Goal: Information Seeking & Learning: Learn about a topic

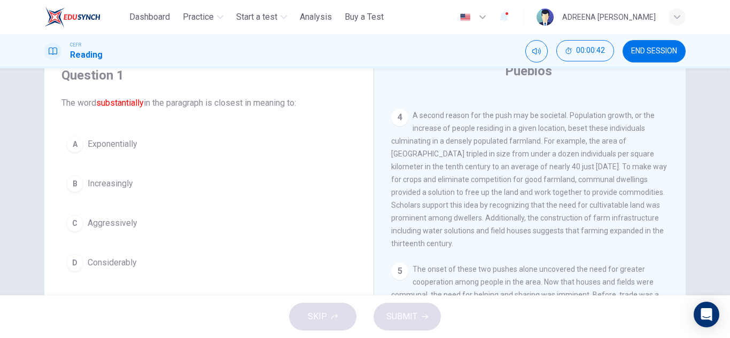
scroll to position [27, 0]
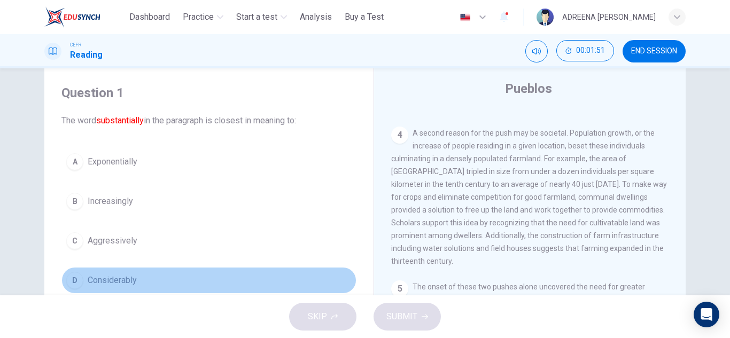
click at [67, 275] on div "D" at bounding box center [74, 280] width 17 height 17
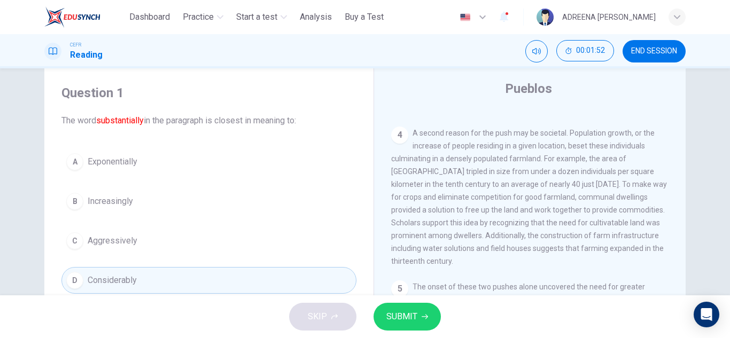
click at [411, 313] on span "SUBMIT" at bounding box center [401, 316] width 31 height 15
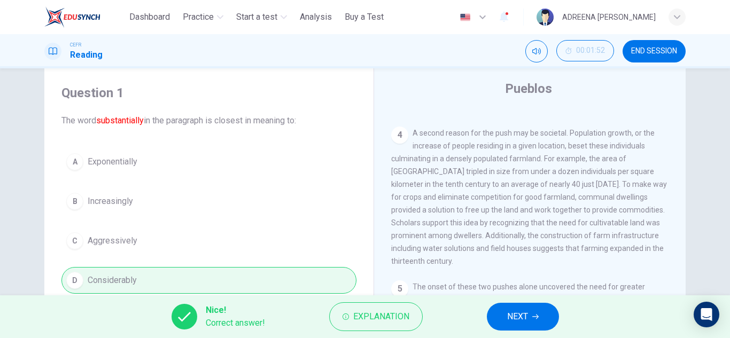
scroll to position [80, 0]
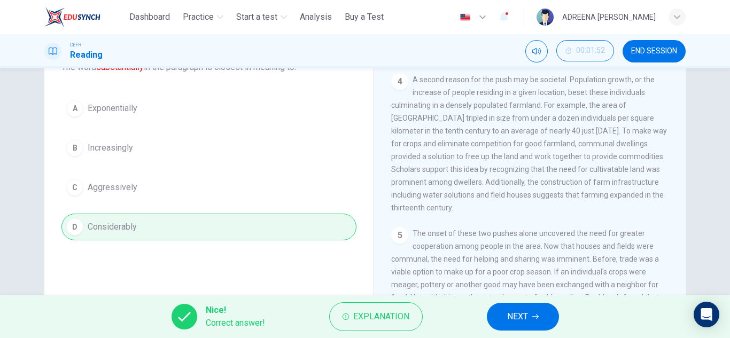
click at [531, 312] on button "NEXT" at bounding box center [523, 317] width 72 height 28
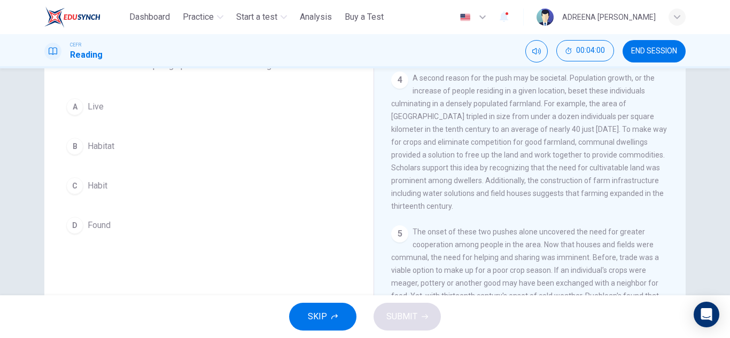
scroll to position [107, 0]
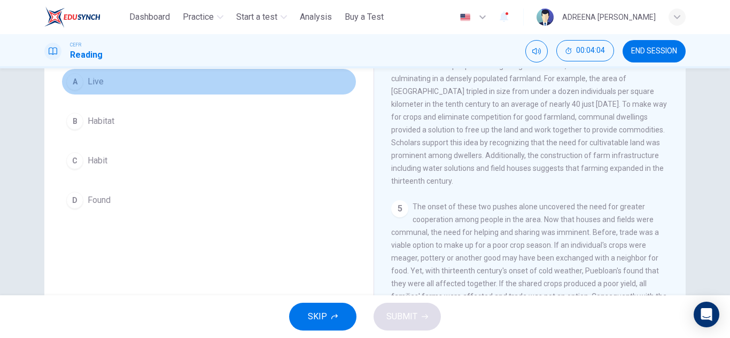
click at [76, 82] on div "A" at bounding box center [74, 81] width 17 height 17
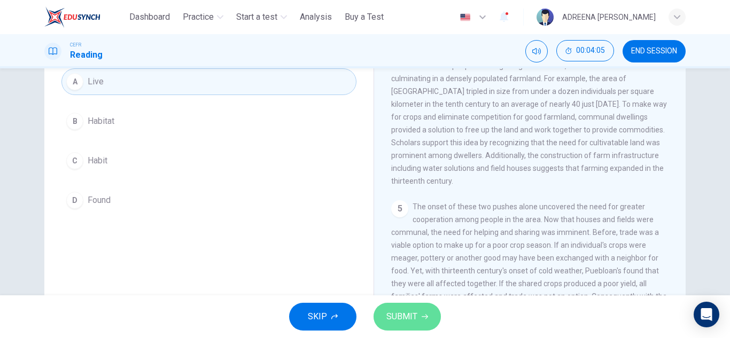
click at [392, 310] on span "SUBMIT" at bounding box center [401, 316] width 31 height 15
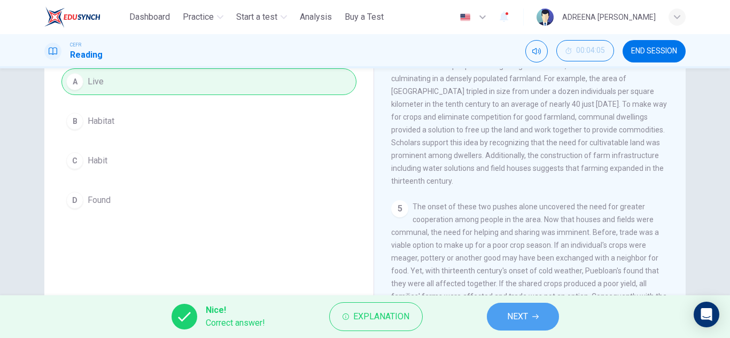
click at [511, 312] on span "NEXT" at bounding box center [517, 316] width 21 height 15
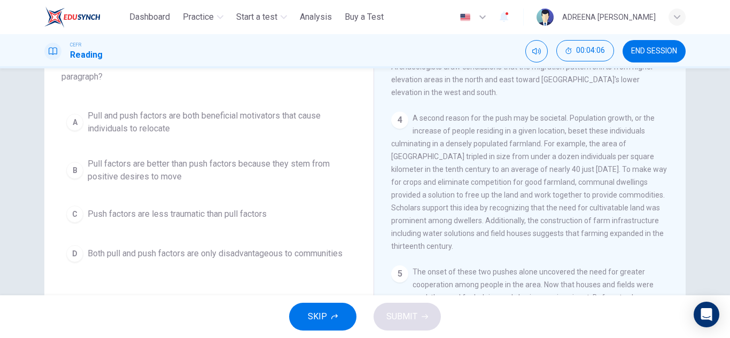
scroll to position [66, 0]
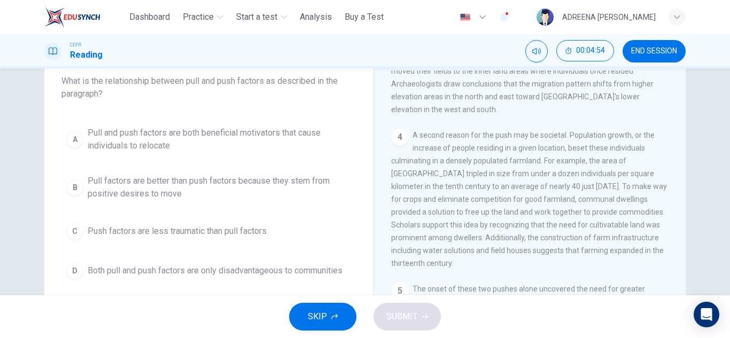
click at [77, 186] on div "B" at bounding box center [74, 187] width 17 height 17
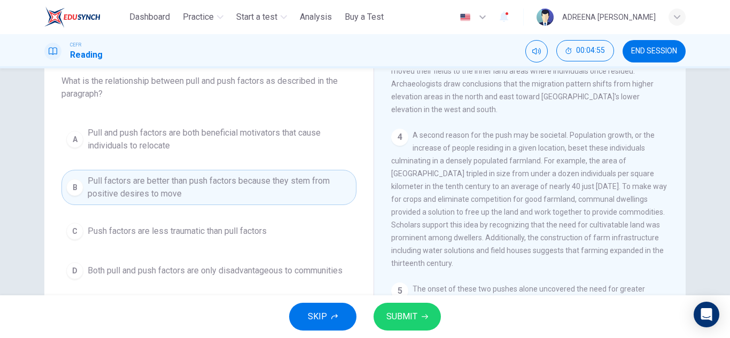
click at [416, 313] on span "SUBMIT" at bounding box center [401, 316] width 31 height 15
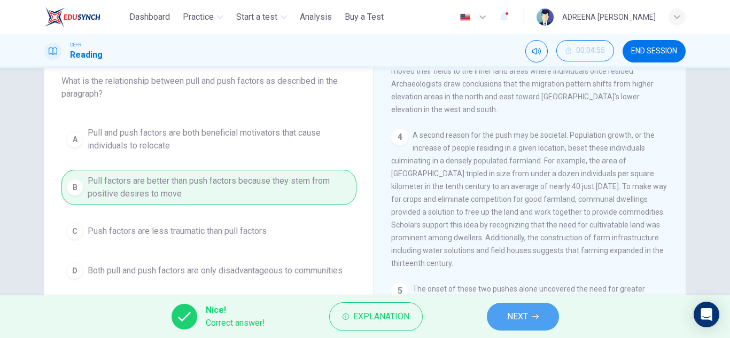
click at [527, 312] on span "NEXT" at bounding box center [517, 316] width 21 height 15
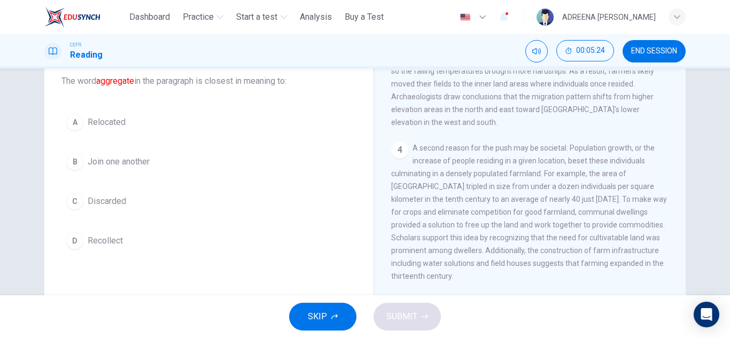
click at [76, 163] on div "B" at bounding box center [74, 161] width 17 height 17
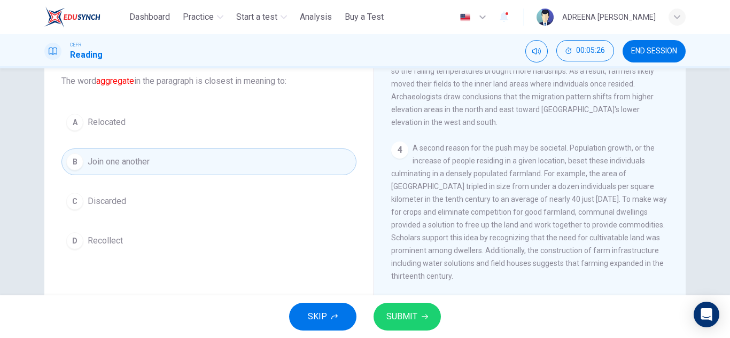
click at [407, 313] on span "SUBMIT" at bounding box center [401, 316] width 31 height 15
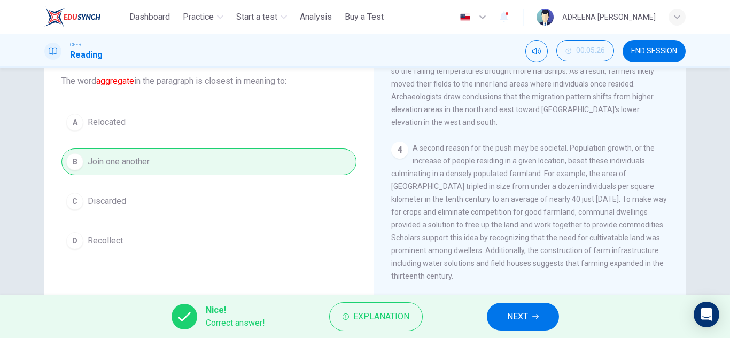
click at [512, 315] on span "NEXT" at bounding box center [517, 316] width 21 height 15
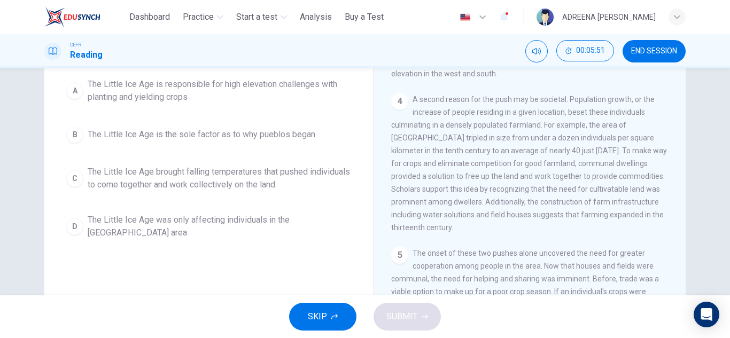
scroll to position [107, 0]
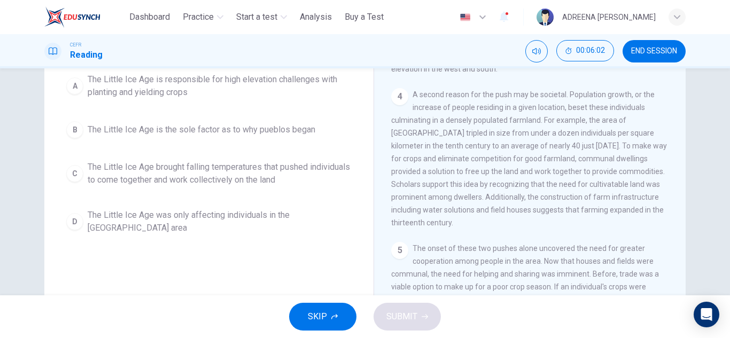
click at [69, 172] on div "C" at bounding box center [74, 173] width 17 height 17
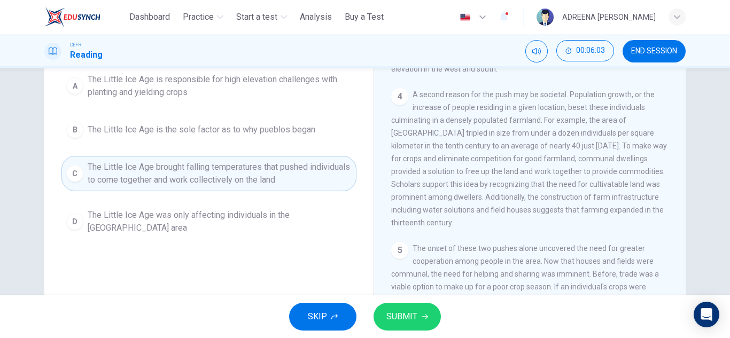
click at [393, 318] on span "SUBMIT" at bounding box center [401, 316] width 31 height 15
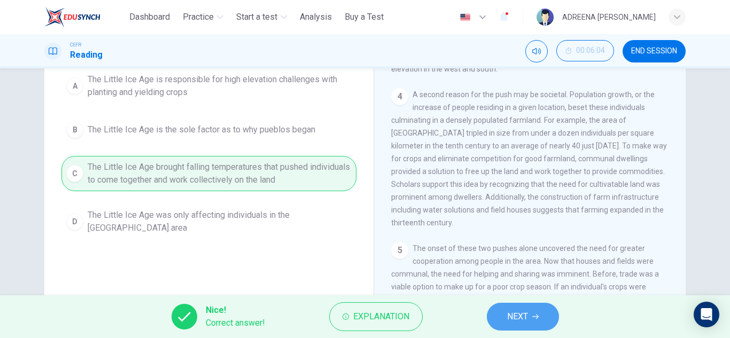
click at [510, 316] on span "NEXT" at bounding box center [517, 316] width 21 height 15
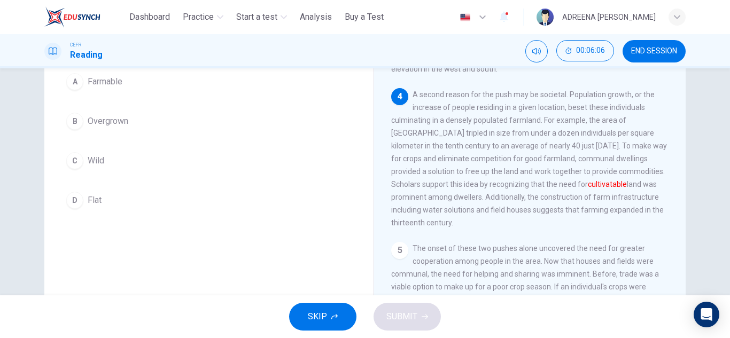
scroll to position [53, 0]
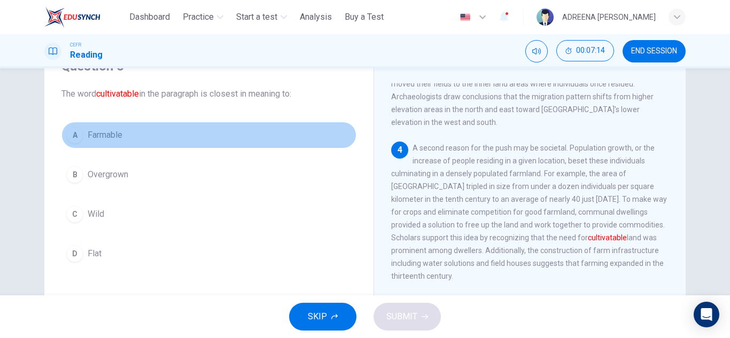
click at [97, 136] on span "Farmable" at bounding box center [105, 135] width 35 height 13
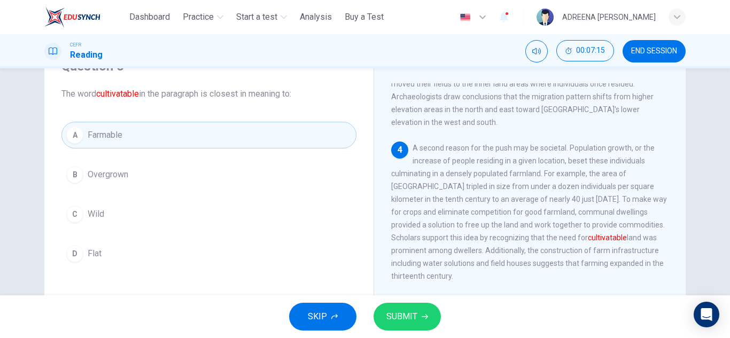
click at [414, 314] on span "SUBMIT" at bounding box center [401, 316] width 31 height 15
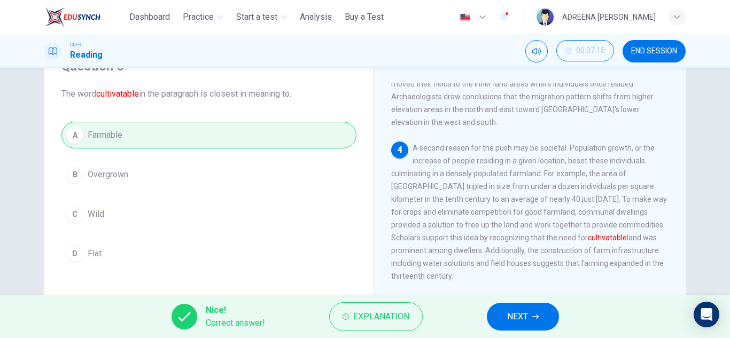
click at [512, 315] on span "NEXT" at bounding box center [517, 316] width 21 height 15
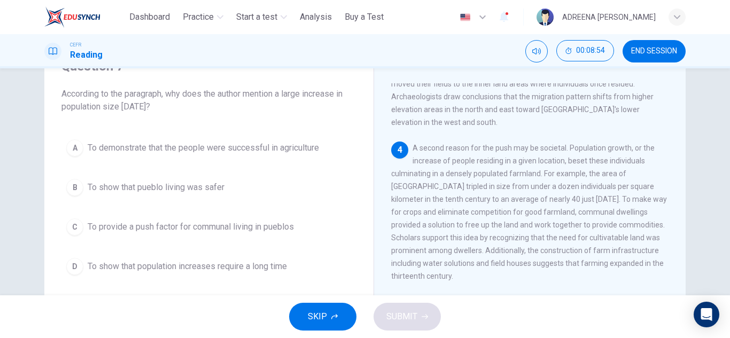
click at [118, 145] on span "To demonstrate that the people were successful in agriculture" at bounding box center [203, 148] width 231 height 13
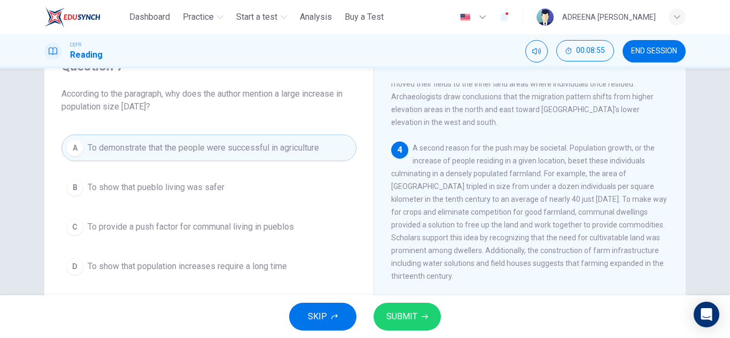
click at [400, 318] on span "SUBMIT" at bounding box center [401, 316] width 31 height 15
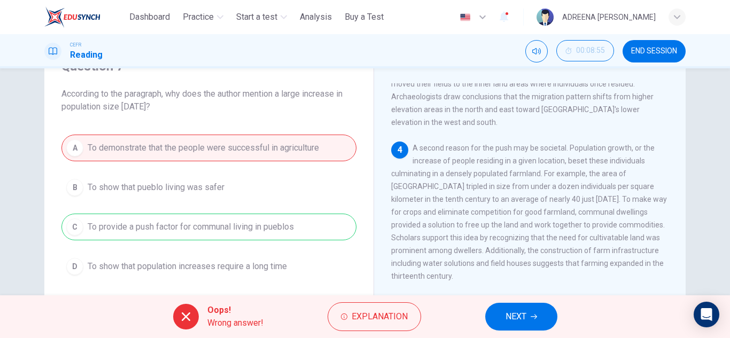
click at [515, 315] on span "NEXT" at bounding box center [515, 316] width 21 height 15
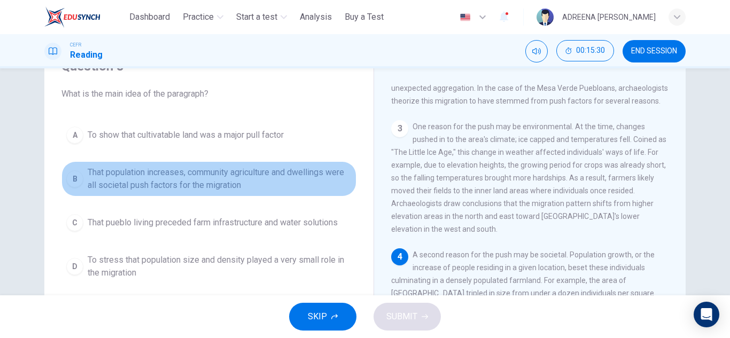
click at [218, 178] on span "That population increases, community agriculture and dwellings were all societa…" at bounding box center [220, 179] width 264 height 26
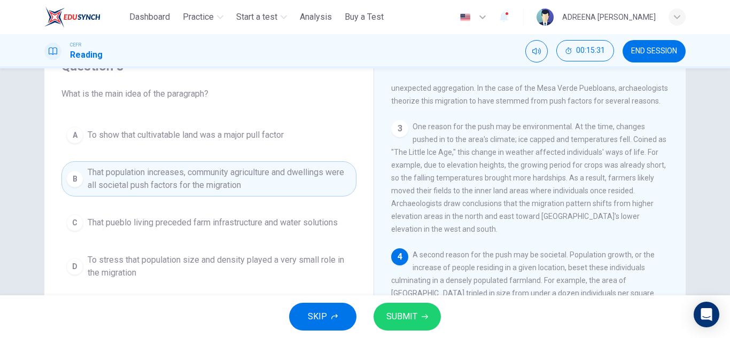
click at [399, 318] on span "SUBMIT" at bounding box center [401, 316] width 31 height 15
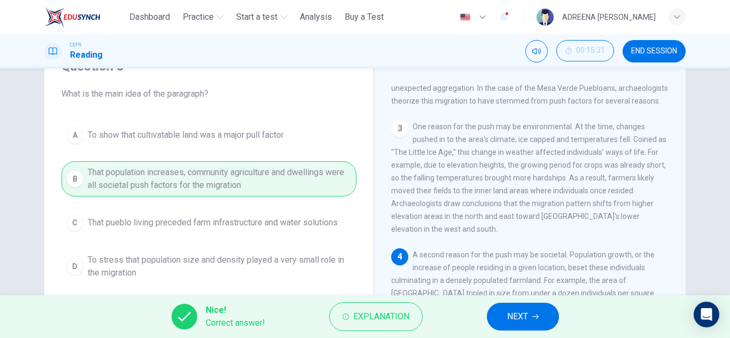
click at [512, 315] on span "NEXT" at bounding box center [517, 316] width 21 height 15
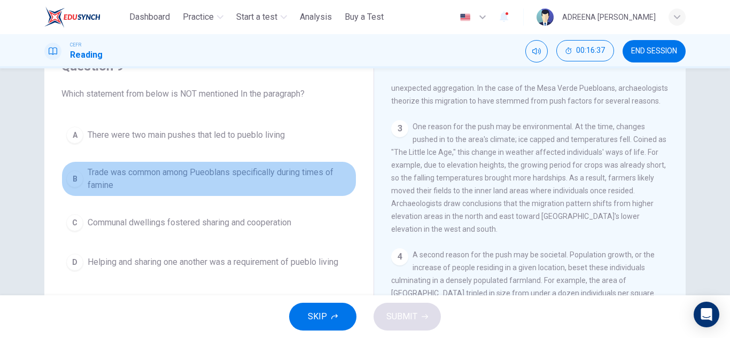
click at [68, 167] on button "B Trade was common among Pueoblans specifically during times of famine" at bounding box center [208, 178] width 295 height 35
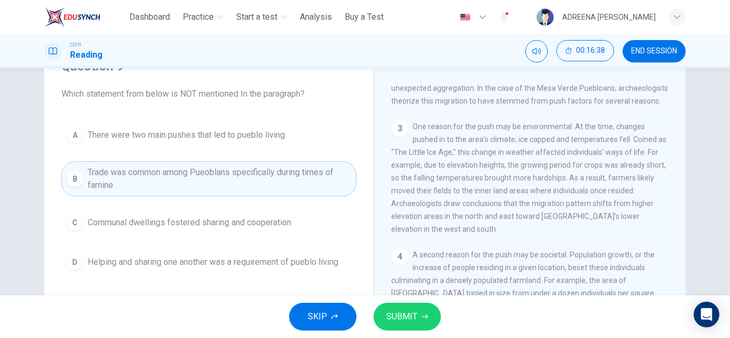
click at [398, 316] on span "SUBMIT" at bounding box center [401, 316] width 31 height 15
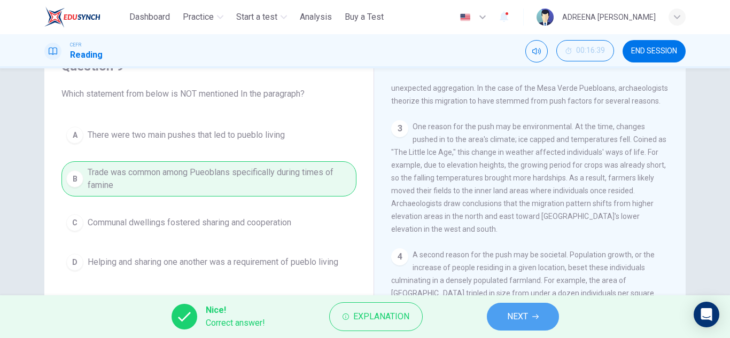
click at [533, 320] on button "NEXT" at bounding box center [523, 317] width 72 height 28
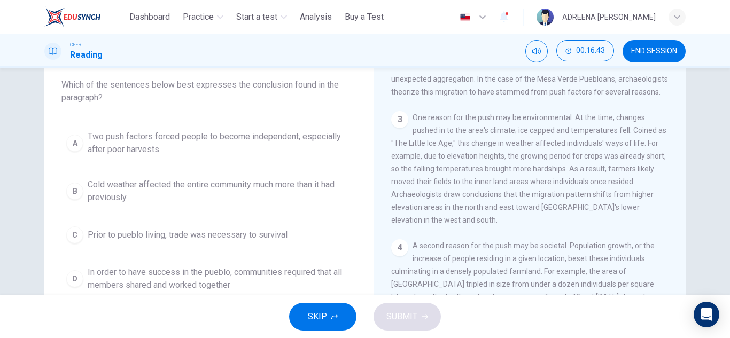
scroll to position [66, 0]
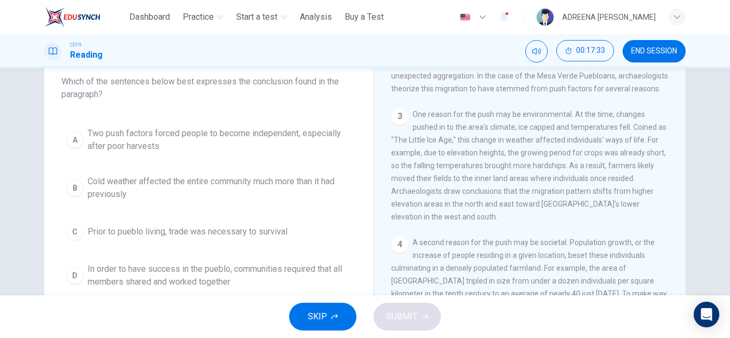
click at [112, 273] on span "In order to have success in the pueblo, communities required that all members s…" at bounding box center [220, 276] width 264 height 26
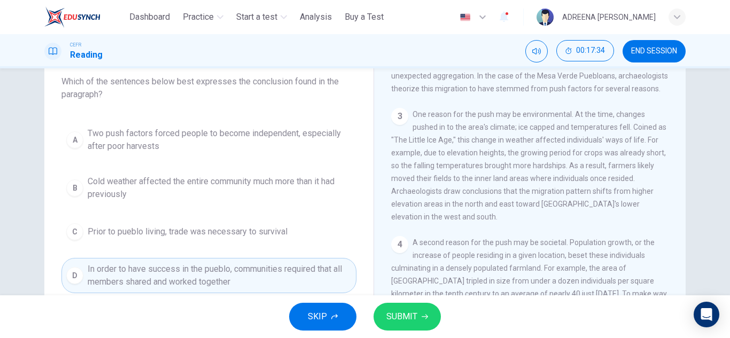
click at [394, 316] on span "SUBMIT" at bounding box center [401, 316] width 31 height 15
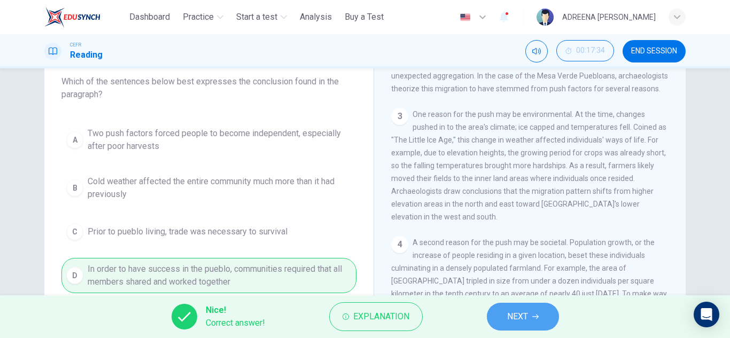
click at [524, 309] on button "NEXT" at bounding box center [523, 317] width 72 height 28
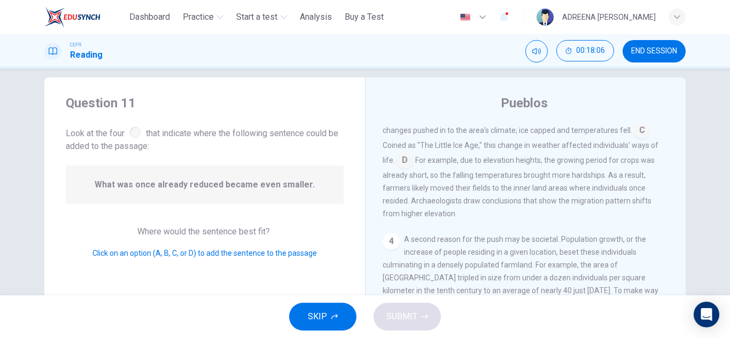
scroll to position [184, 0]
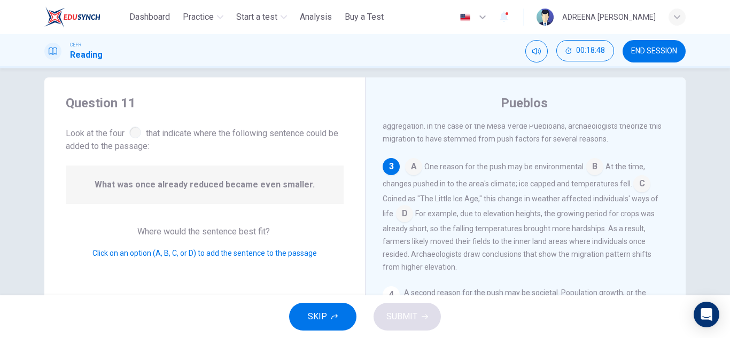
click at [638, 191] on input at bounding box center [641, 184] width 17 height 17
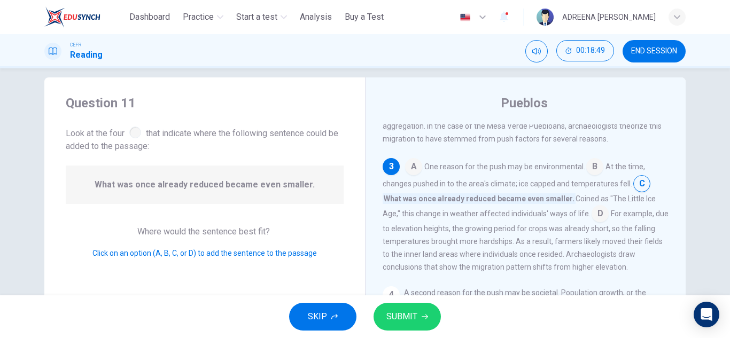
click at [416, 312] on span "SUBMIT" at bounding box center [401, 316] width 31 height 15
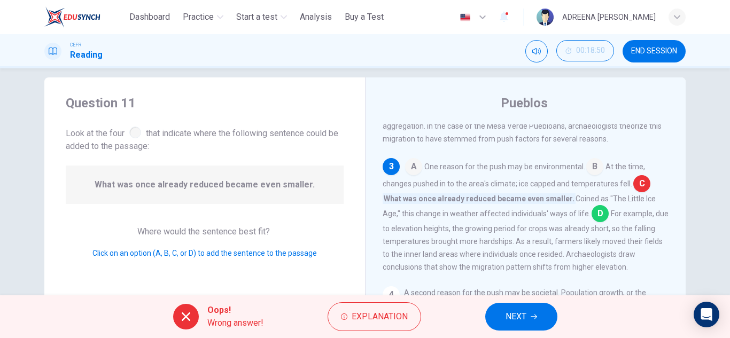
scroll to position [238, 0]
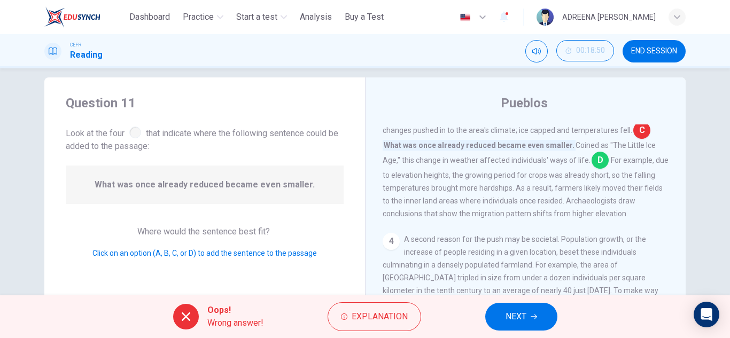
click at [532, 319] on icon "button" at bounding box center [534, 317] width 6 height 6
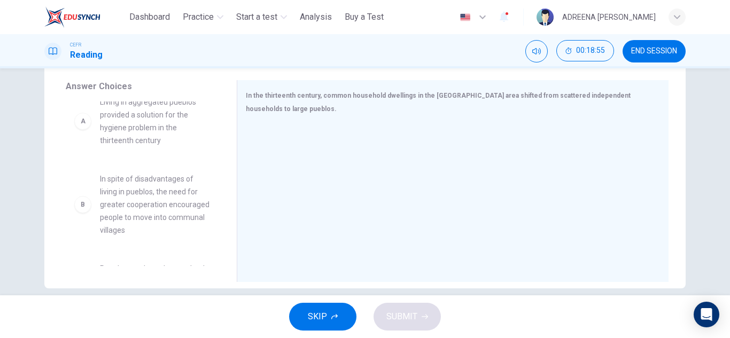
scroll to position [0, 0]
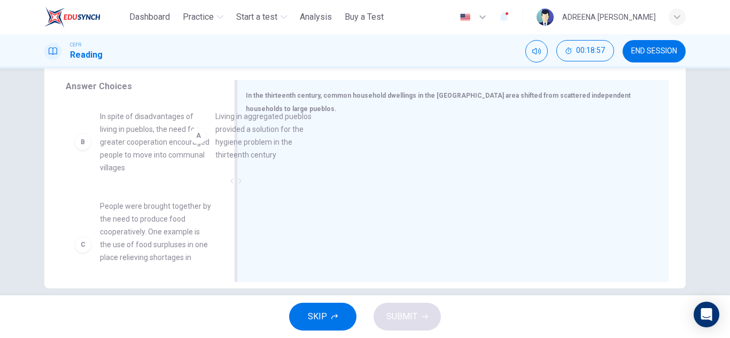
drag, startPoint x: 140, startPoint y: 145, endPoint x: 338, endPoint y: 143, distance: 198.2
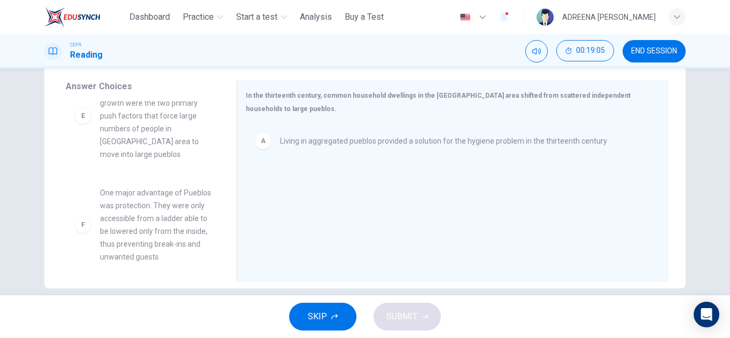
scroll to position [340, 0]
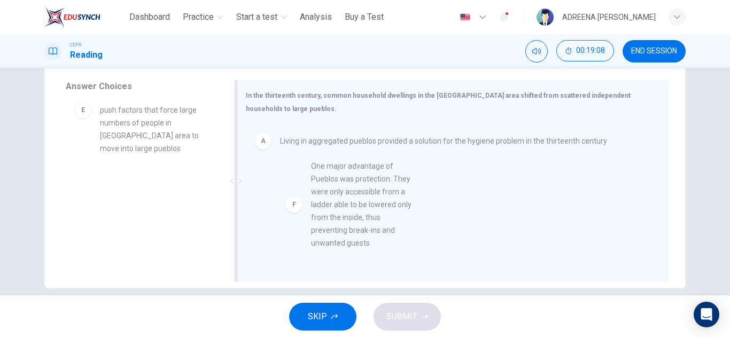
drag, startPoint x: 153, startPoint y: 225, endPoint x: 365, endPoint y: 204, distance: 213.7
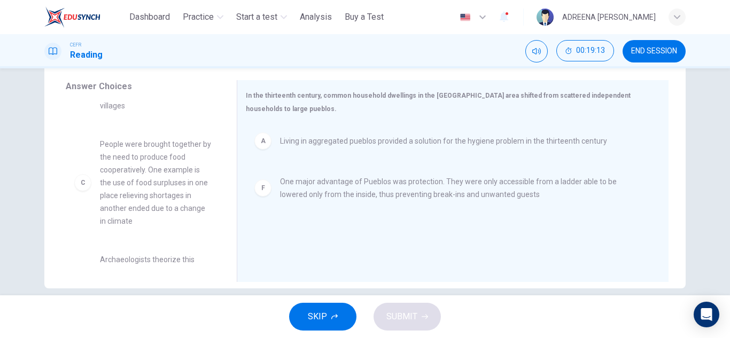
scroll to position [43, 0]
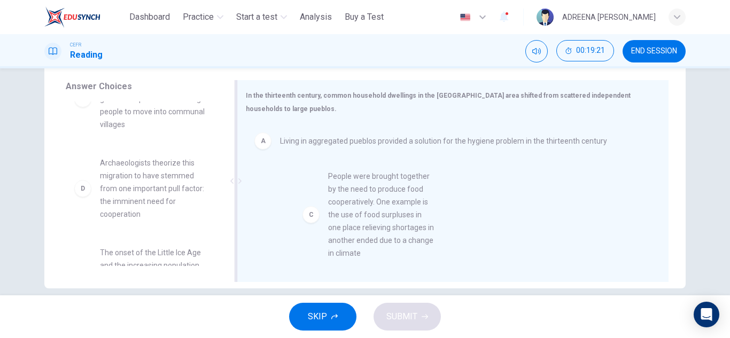
drag, startPoint x: 140, startPoint y: 213, endPoint x: 426, endPoint y: 230, distance: 286.9
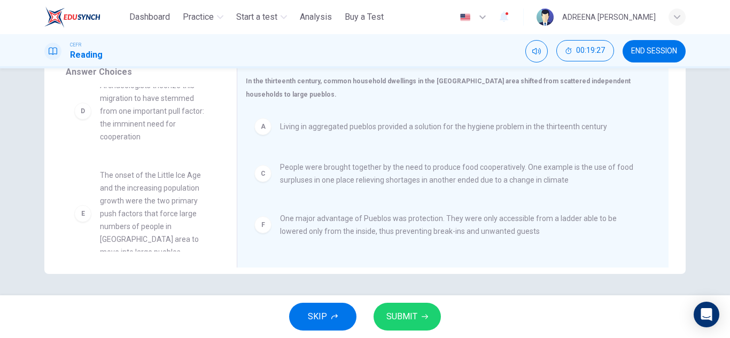
scroll to position [122, 0]
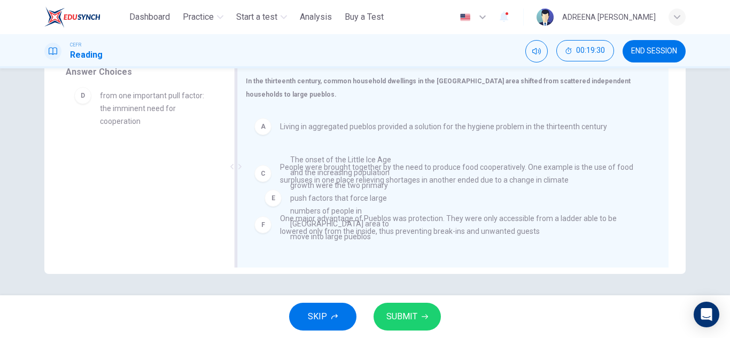
drag, startPoint x: 157, startPoint y: 200, endPoint x: 382, endPoint y: 200, distance: 225.5
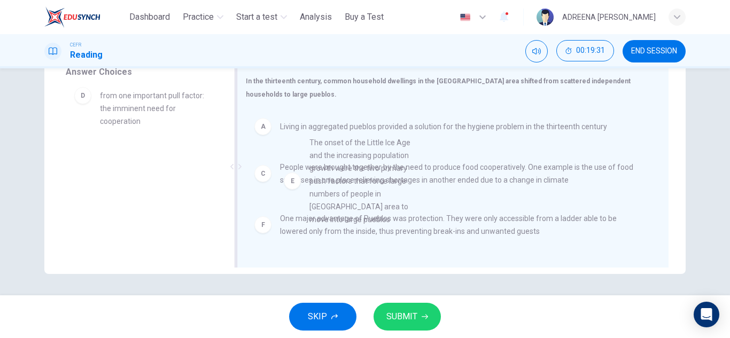
drag, startPoint x: 172, startPoint y: 189, endPoint x: 443, endPoint y: 170, distance: 272.1
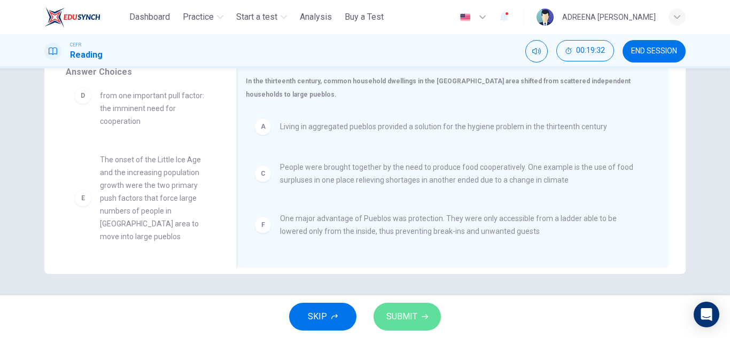
click at [421, 310] on button "SUBMIT" at bounding box center [407, 317] width 67 height 28
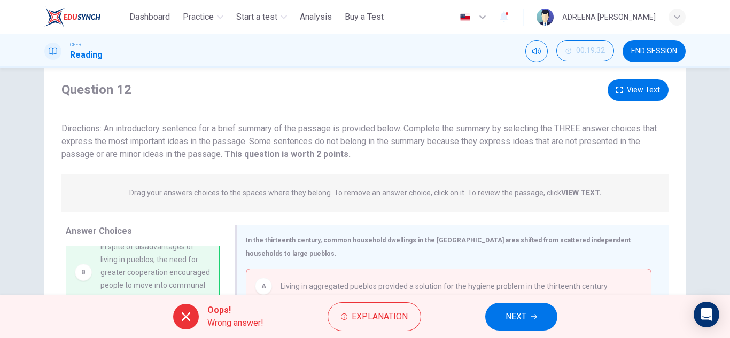
scroll to position [27, 0]
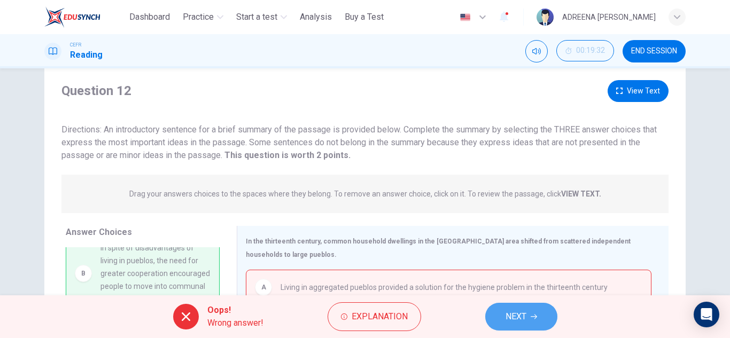
click at [508, 313] on span "NEXT" at bounding box center [515, 316] width 21 height 15
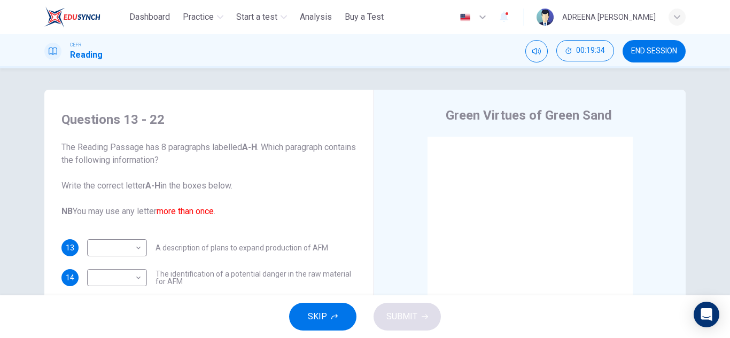
scroll to position [53, 0]
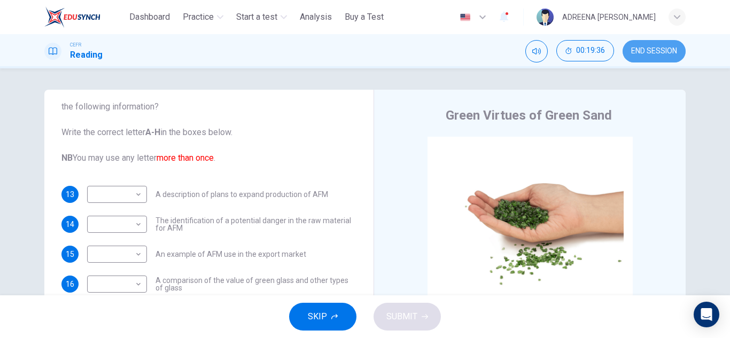
click at [651, 52] on span "END SESSION" at bounding box center [654, 51] width 46 height 9
